Goal: Task Accomplishment & Management: Manage account settings

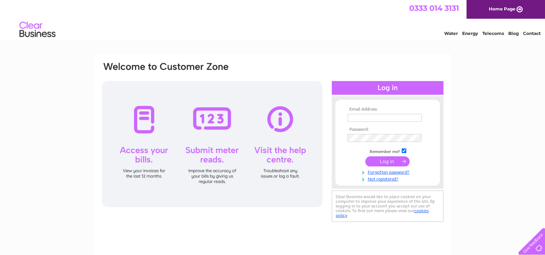
type input "robnewman75@live.co.uk"
click at [387, 164] on input "submit" at bounding box center [387, 161] width 44 height 10
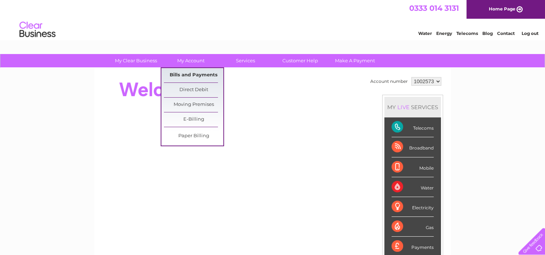
click at [190, 71] on link "Bills and Payments" at bounding box center [193, 75] width 59 height 14
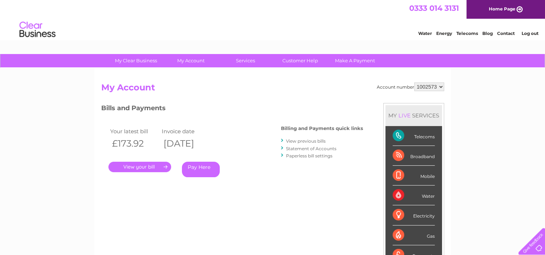
click at [139, 166] on link "." at bounding box center [139, 167] width 63 height 10
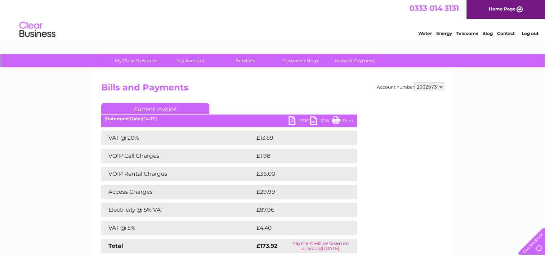
click at [295, 123] on link "PDF" at bounding box center [300, 121] width 22 height 10
click at [528, 32] on link "Log out" at bounding box center [529, 33] width 17 height 5
